Goal: Find specific page/section: Find specific page/section

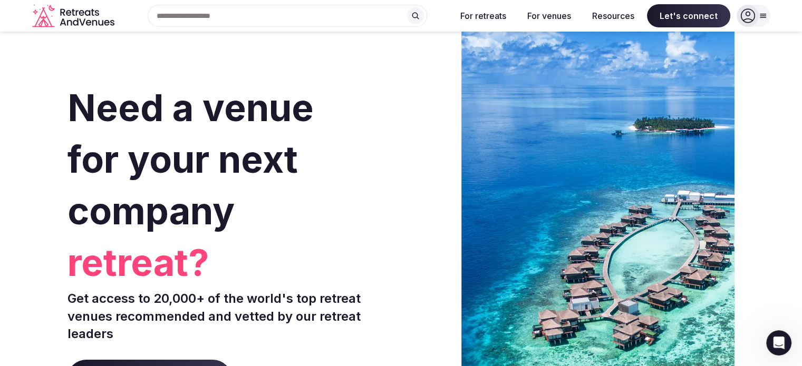
click at [67, 22] on icon "Retreats and Venues company logo" at bounding box center [74, 16] width 84 height 24
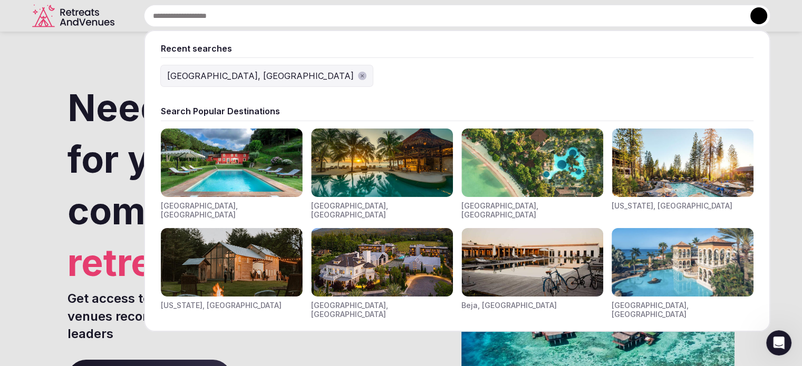
click at [264, 23] on div "Recent searches [GEOGRAPHIC_DATA], [GEOGRAPHIC_DATA] Search Popular Destination…" at bounding box center [457, 16] width 626 height 22
click at [217, 66] on button "[GEOGRAPHIC_DATA], [GEOGRAPHIC_DATA]" at bounding box center [267, 75] width 212 height 21
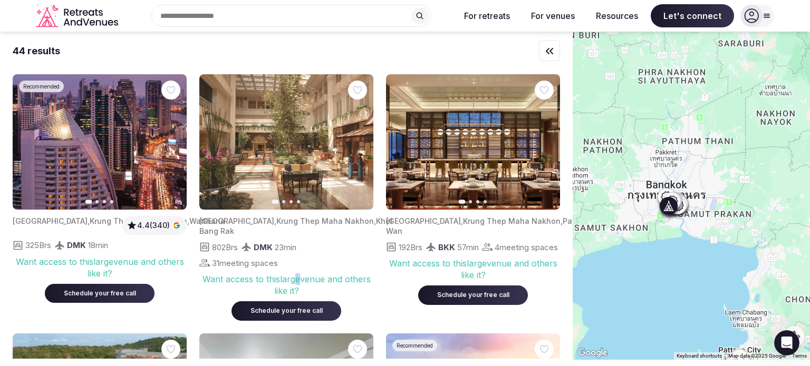
click at [298, 282] on div "Want access to this large venue and others like it?" at bounding box center [286, 286] width 174 height 24
drag, startPoint x: 291, startPoint y: 289, endPoint x: 200, endPoint y: 224, distance: 111.5
click at [200, 224] on div "[GEOGRAPHIC_DATA] , [GEOGRAPHIC_DATA] , Khet Bang Rak 802 Brs DMK 23 min 31 mee…" at bounding box center [286, 265] width 174 height 111
click at [214, 222] on span "[GEOGRAPHIC_DATA]" at bounding box center [236, 221] width 75 height 9
click at [213, 232] on div "[GEOGRAPHIC_DATA] , Krung Thep Maha Nakhon , Khet Bang Rak" at bounding box center [284, 226] width 170 height 21
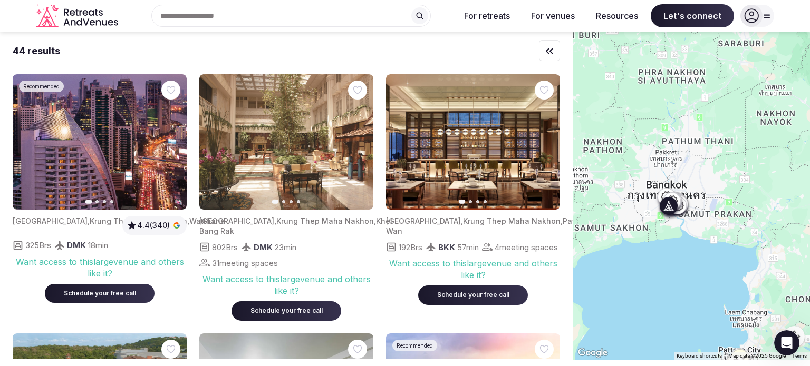
click at [239, 229] on div "[GEOGRAPHIC_DATA] , Krung Thep Maha Nakhon , Khet Bang Rak" at bounding box center [284, 226] width 170 height 21
click at [276, 219] on span "Krung Thep Maha Nakhon" at bounding box center [325, 221] width 98 height 9
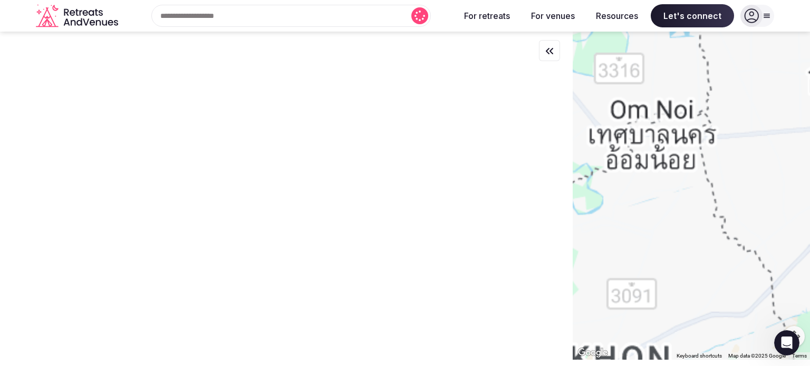
drag, startPoint x: 722, startPoint y: 208, endPoint x: 634, endPoint y: 239, distance: 93.4
click at [561, 257] on div "To navigate the map with touch gestures double-tap and hold your finger on the …" at bounding box center [405, 196] width 810 height 329
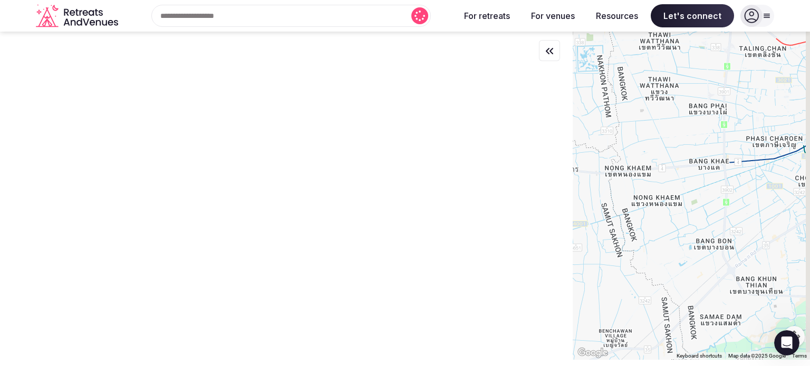
drag, startPoint x: 702, startPoint y: 221, endPoint x: 679, endPoint y: 241, distance: 31.1
click at [679, 241] on div at bounding box center [691, 196] width 237 height 329
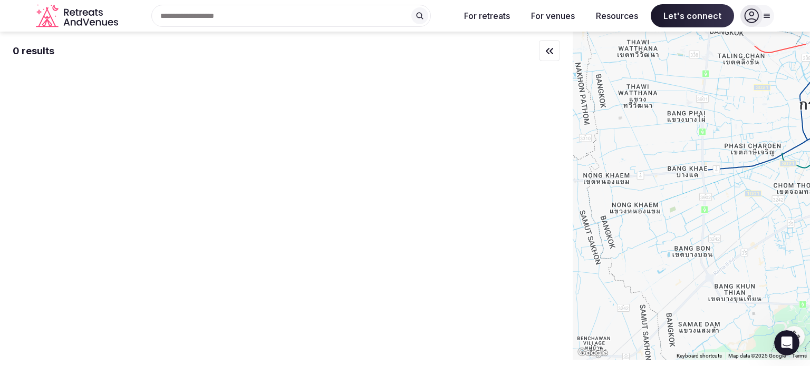
drag, startPoint x: 753, startPoint y: 181, endPoint x: 610, endPoint y: 194, distance: 143.5
click at [610, 194] on div at bounding box center [691, 196] width 237 height 329
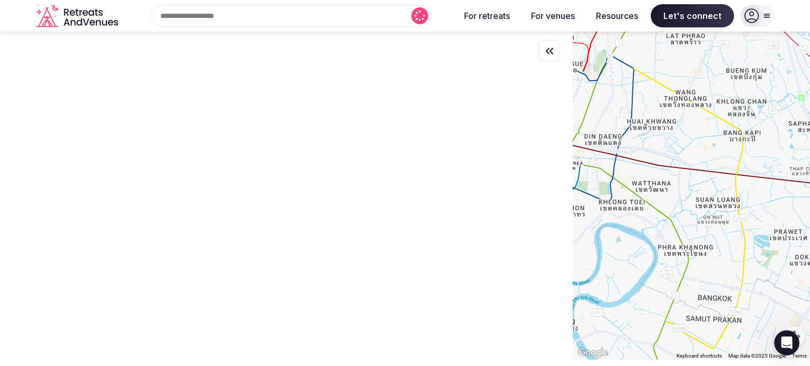
drag, startPoint x: 719, startPoint y: 177, endPoint x: 747, endPoint y: 200, distance: 36.7
click at [747, 200] on div at bounding box center [691, 196] width 237 height 329
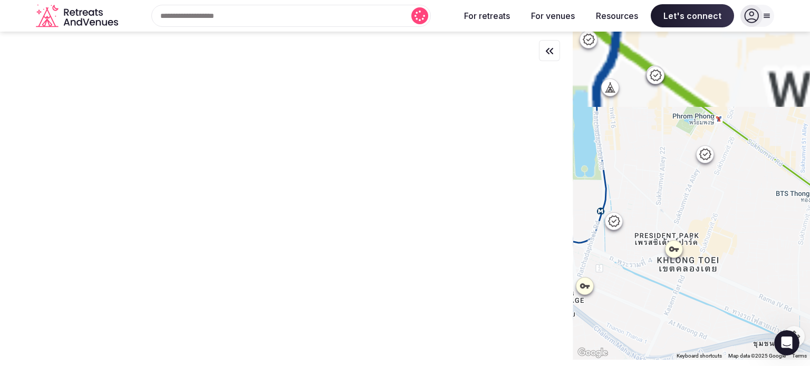
drag, startPoint x: 630, startPoint y: 137, endPoint x: 713, endPoint y: 284, distance: 168.8
click at [713, 284] on div at bounding box center [691, 196] width 237 height 329
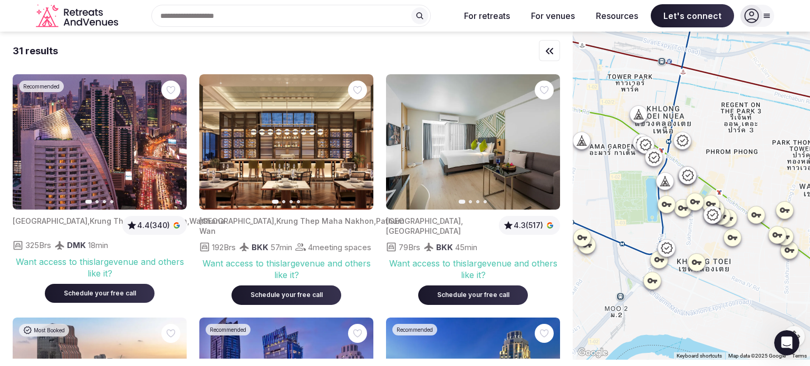
click at [673, 250] on icon at bounding box center [666, 248] width 13 height 13
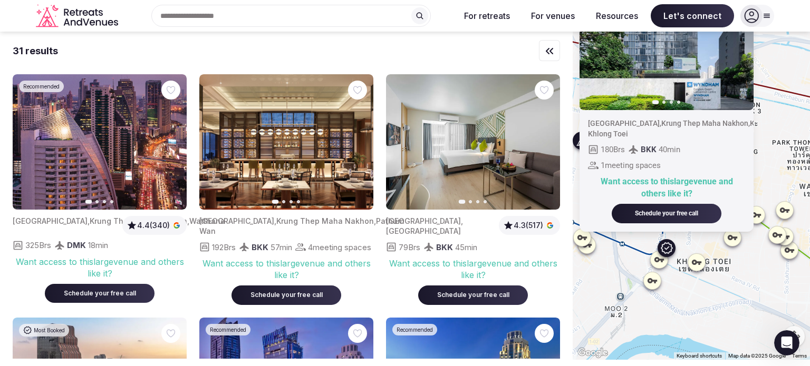
click at [247, 130] on img at bounding box center [286, 142] width 174 height 136
click at [126, 126] on img at bounding box center [100, 142] width 174 height 136
drag, startPoint x: 31, startPoint y: 275, endPoint x: 121, endPoint y: 273, distance: 90.2
click at [121, 273] on div "Want access to this large venue and others like it?" at bounding box center [100, 268] width 174 height 24
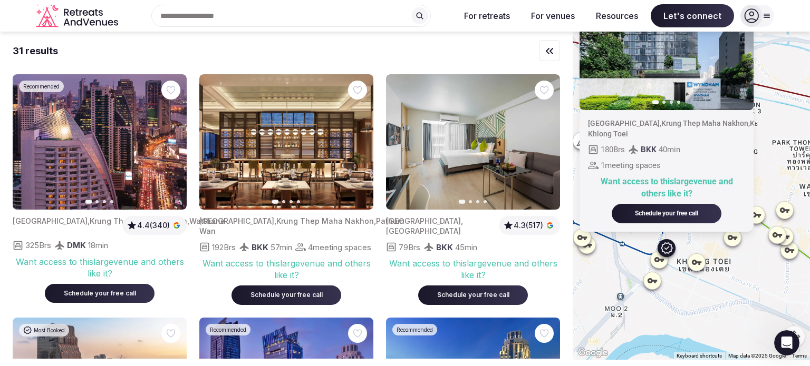
click at [69, 21] on icon "Retreats and Venues company logo" at bounding box center [78, 16] width 84 height 24
